Goal: Find specific page/section: Find specific page/section

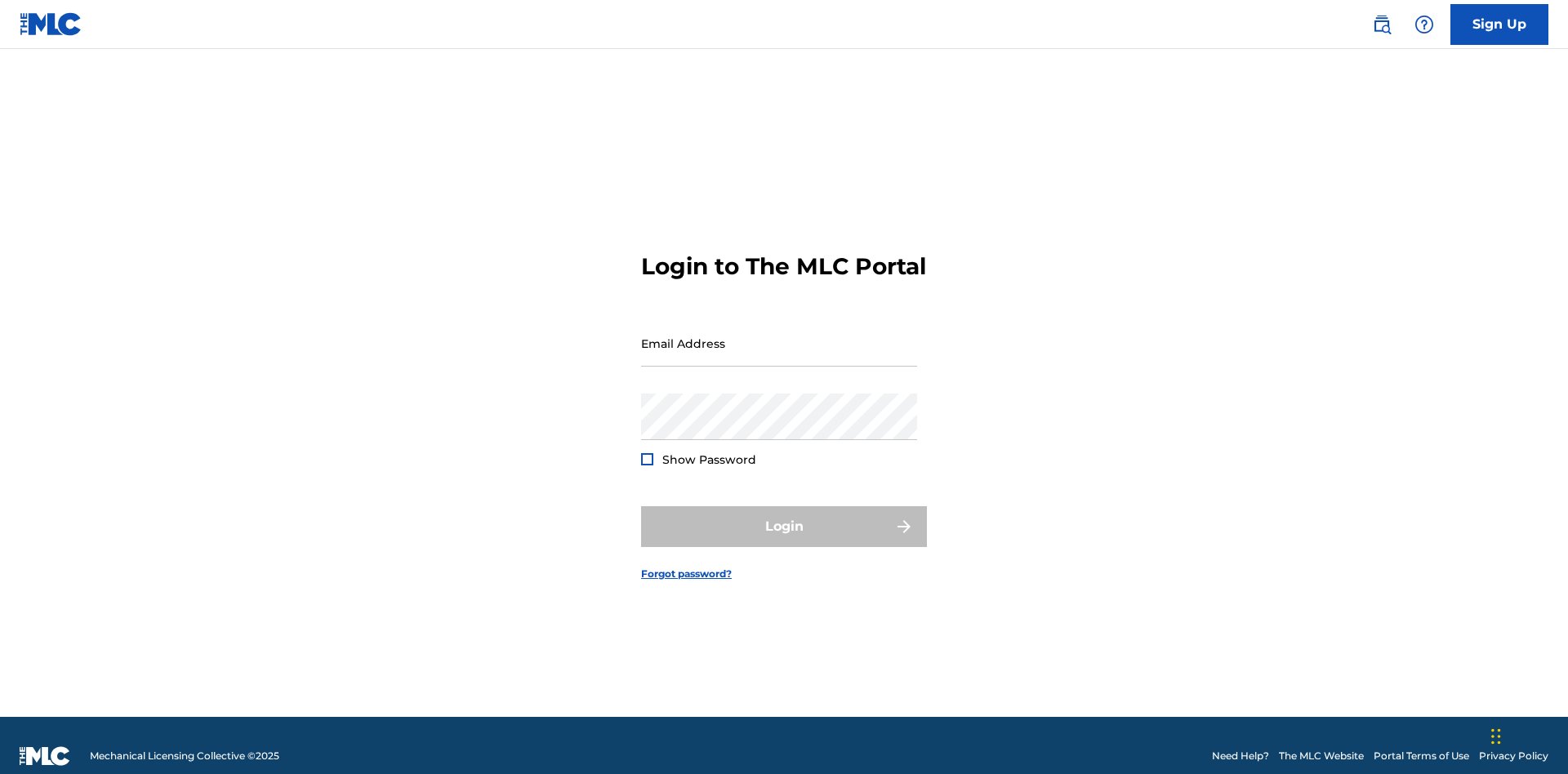
scroll to position [21, 0]
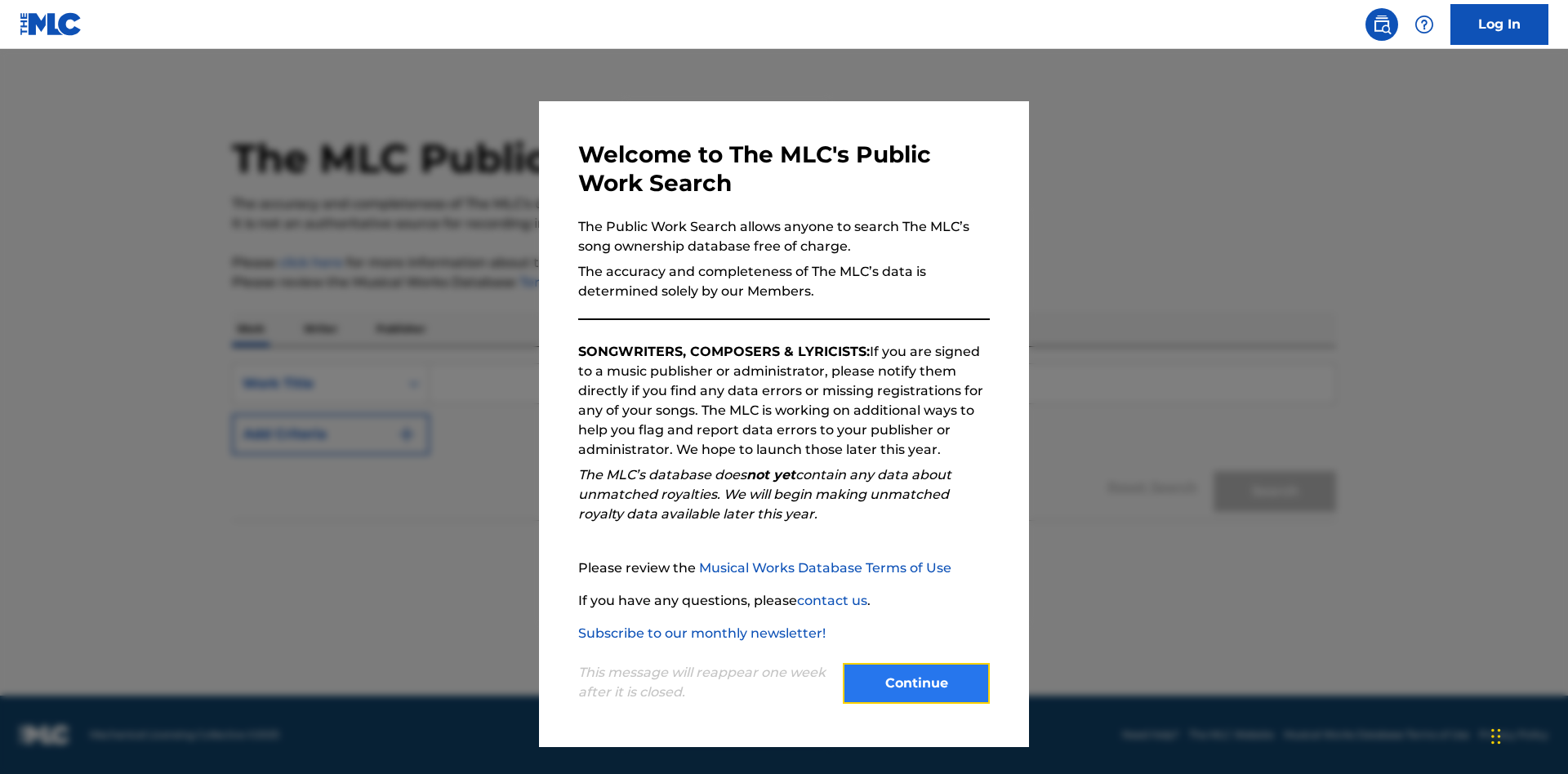
click at [916, 683] on button "Continue" at bounding box center [916, 683] width 147 height 41
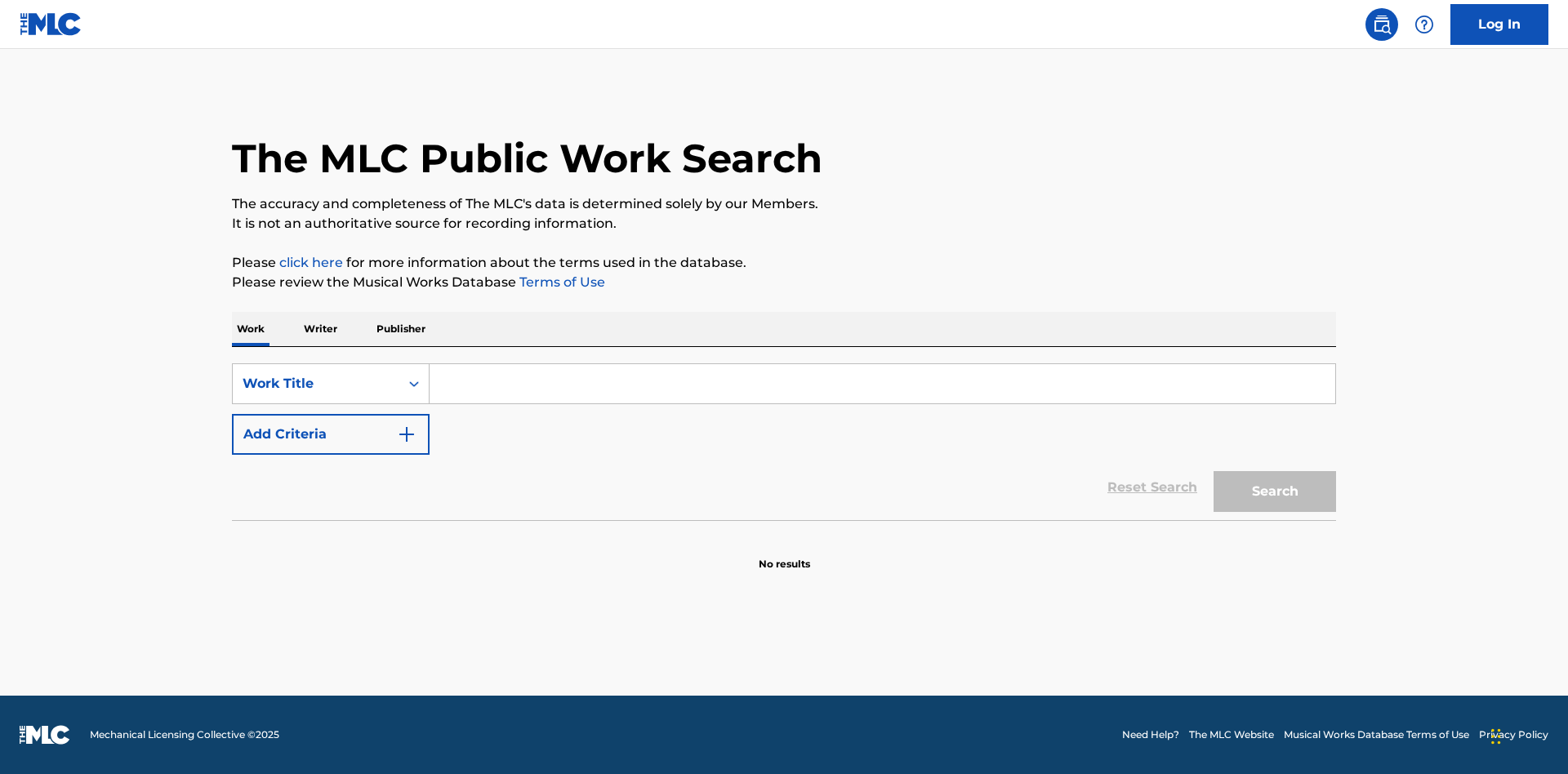
click at [320, 329] on p "Writer" at bounding box center [320, 329] width 43 height 35
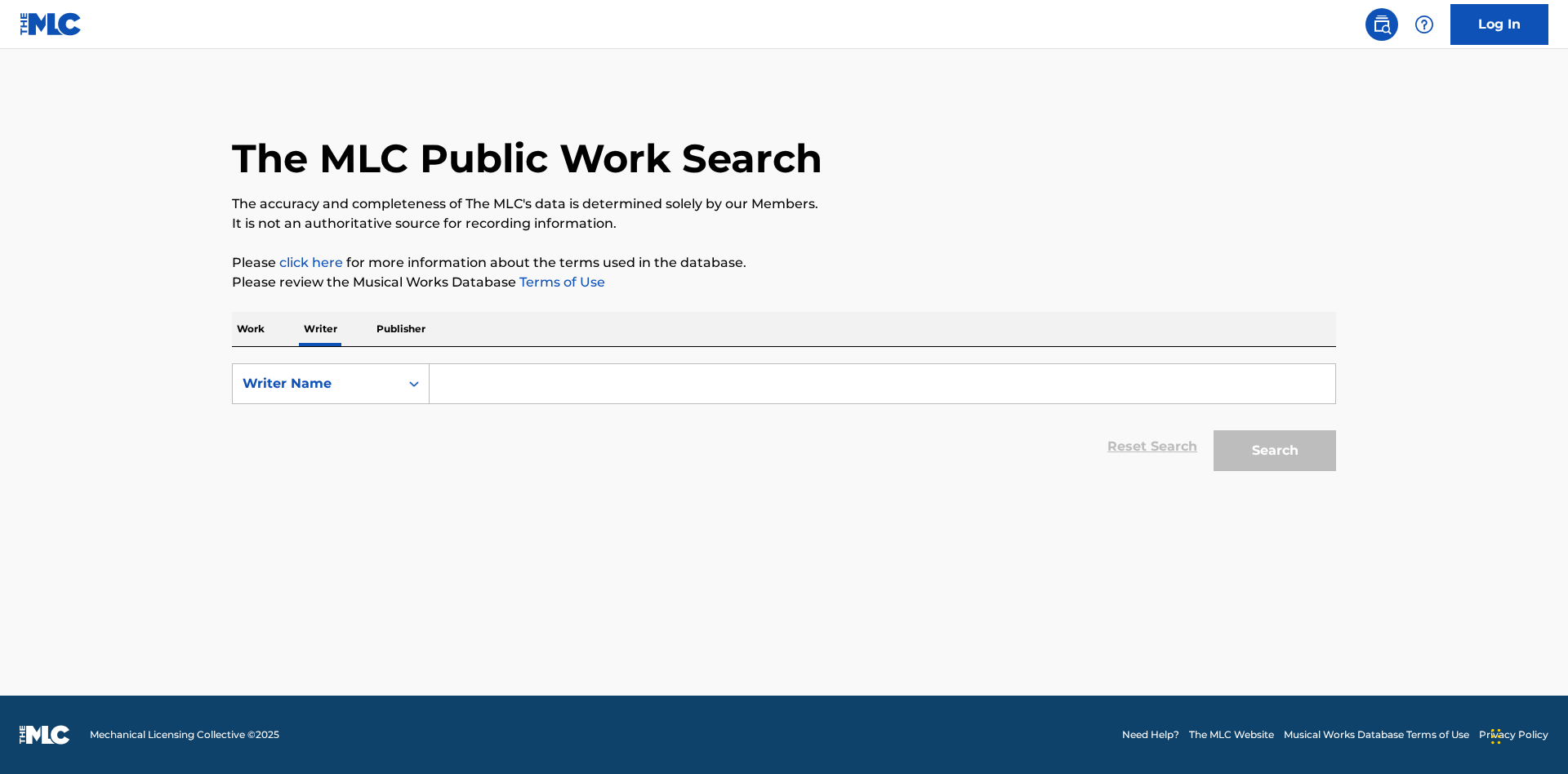
click at [881, 383] on input "Search Form" at bounding box center [882, 383] width 905 height 39
type input "DRAACO DALLAS AVENTURA"
click at [1275, 451] on button "Search" at bounding box center [1275, 451] width 122 height 41
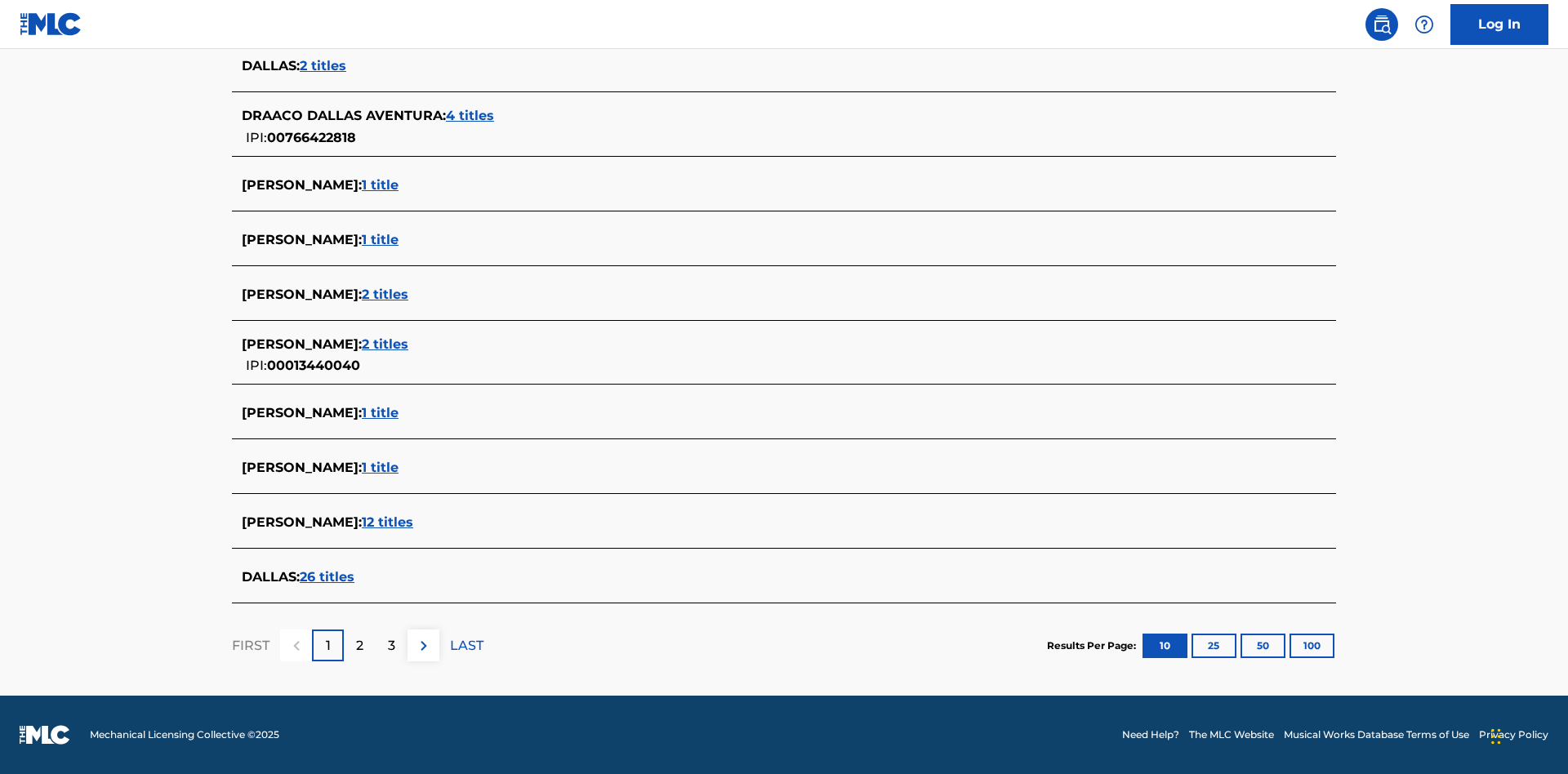
click at [471, 116] on span "4 titles" at bounding box center [470, 116] width 48 height 16
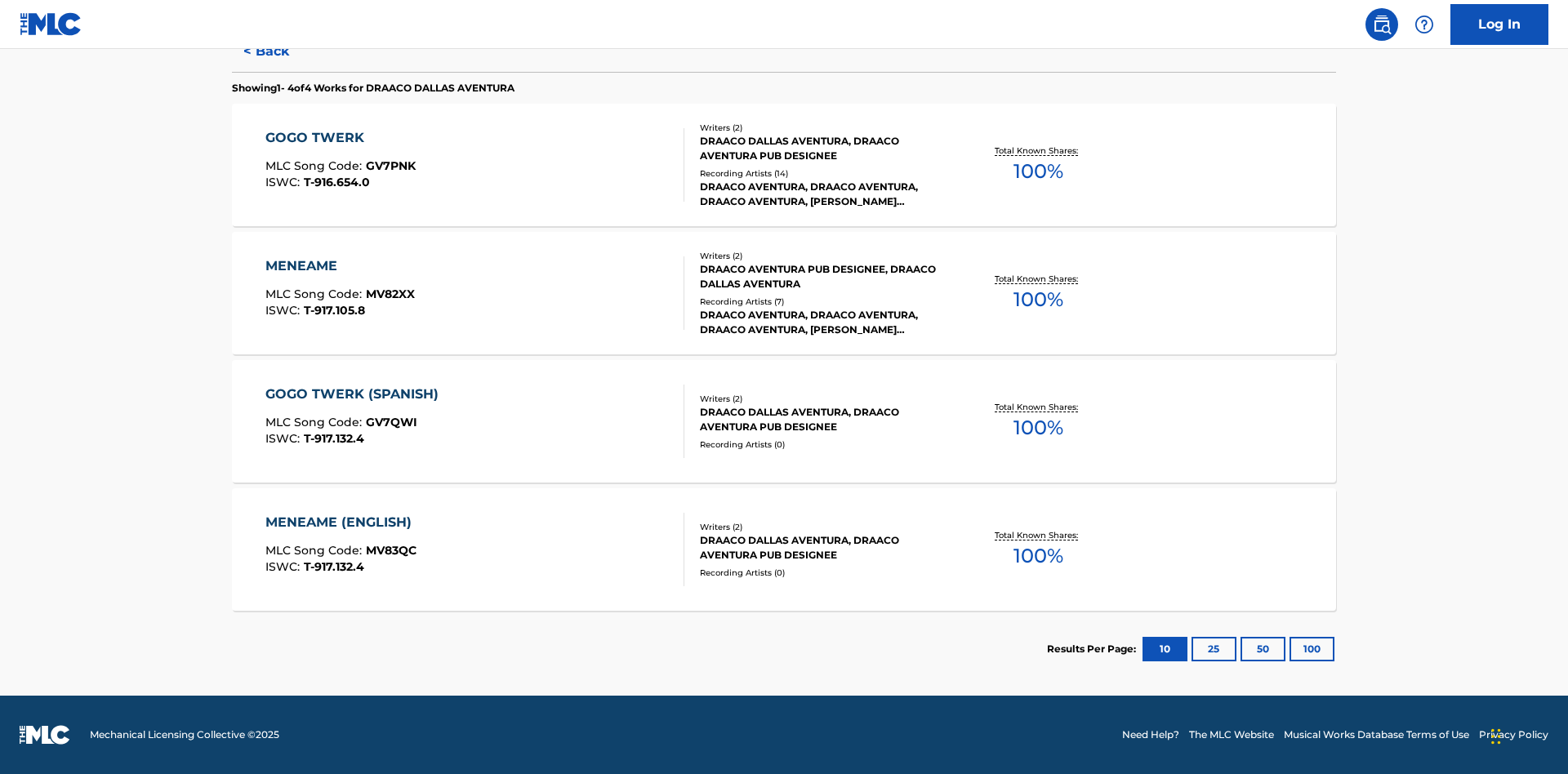
click at [339, 266] on div "MENEAME" at bounding box center [340, 266] width 150 height 19
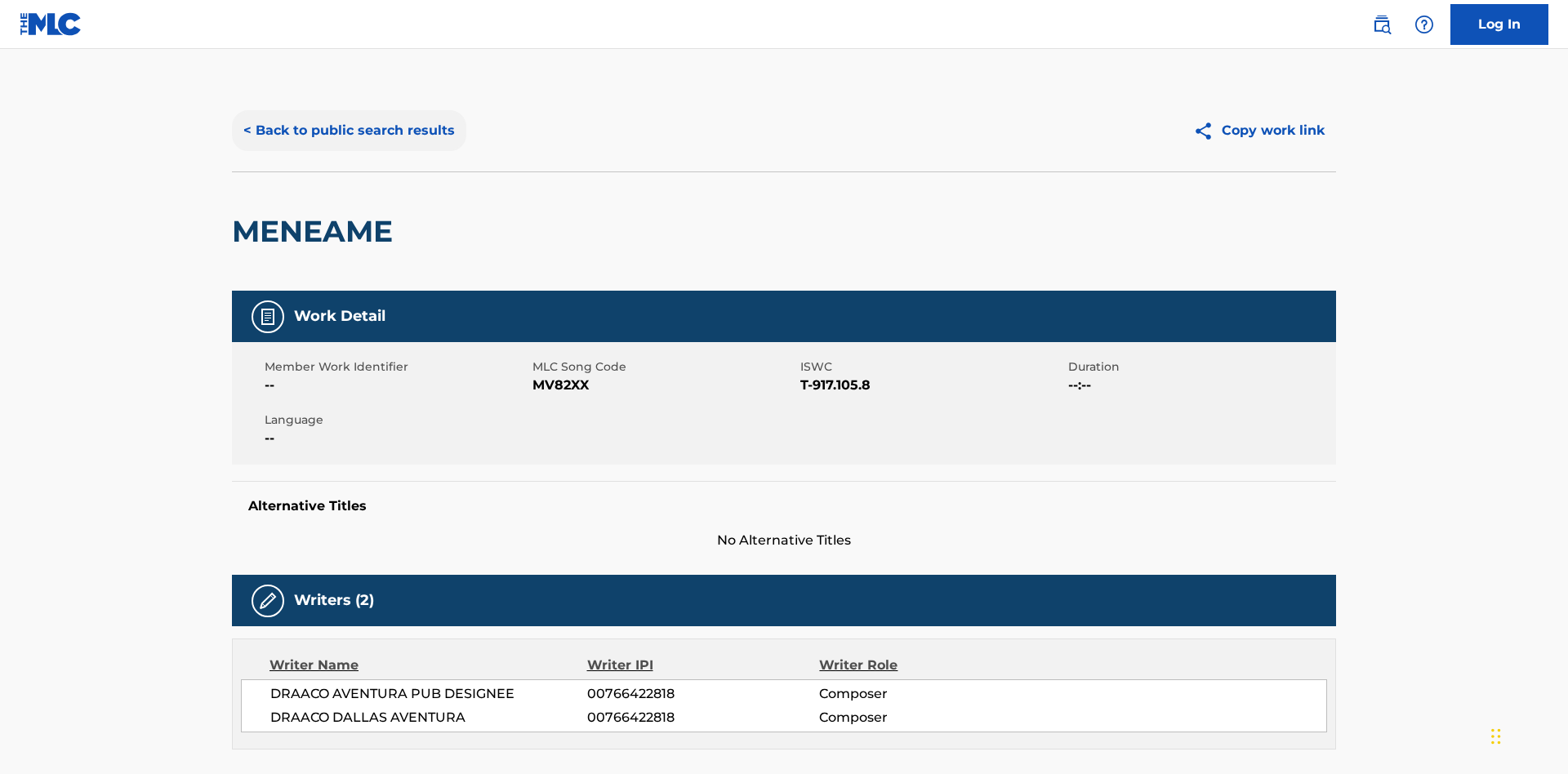
click at [347, 119] on button "< Back to public search results" at bounding box center [349, 130] width 235 height 41
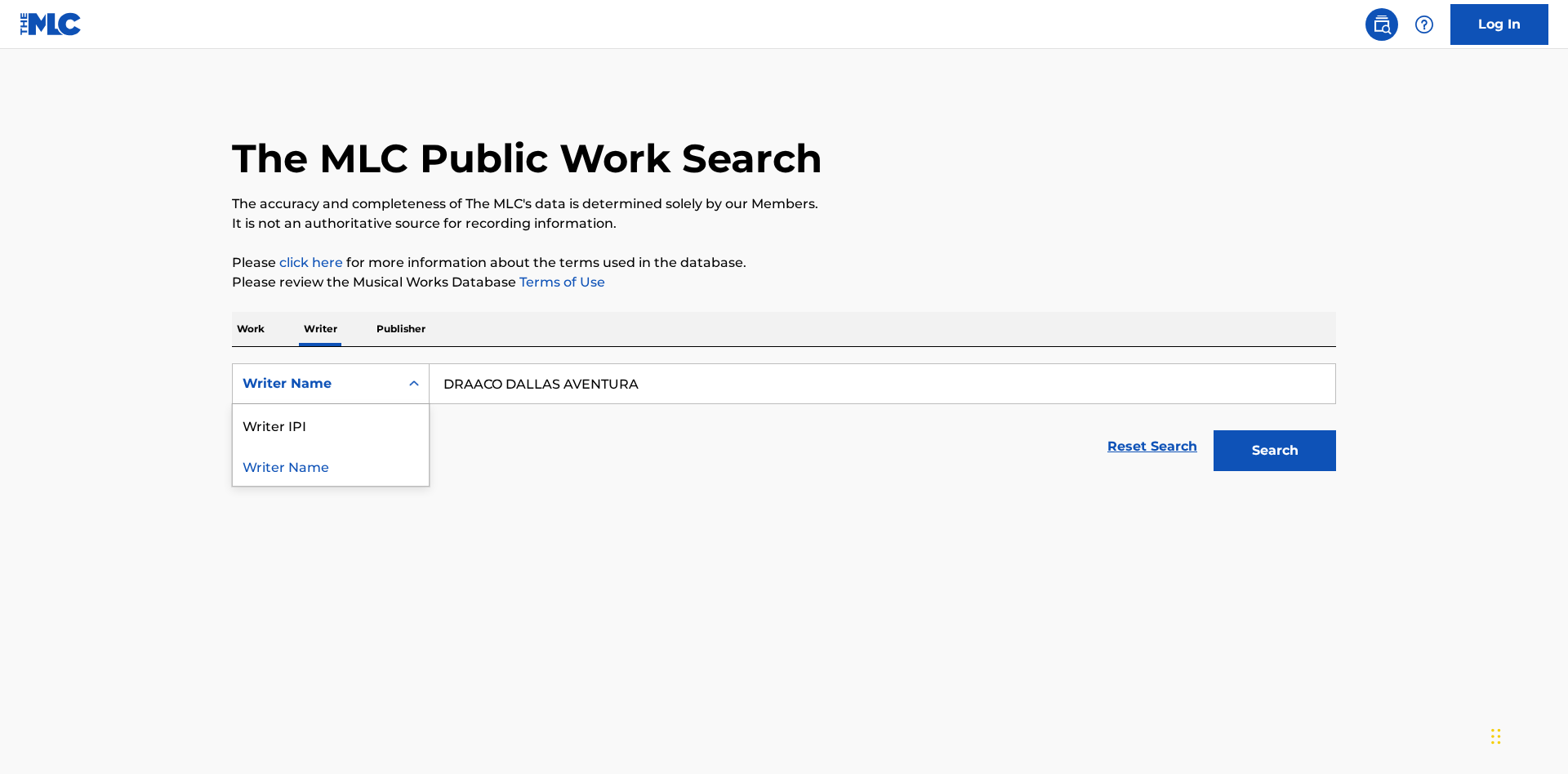
click at [330, 404] on div "Writer IPI" at bounding box center [330, 424] width 196 height 41
type input "00766422818"
click at [1275, 430] on button "Search" at bounding box center [1275, 451] width 122 height 41
